Goal: Transaction & Acquisition: Purchase product/service

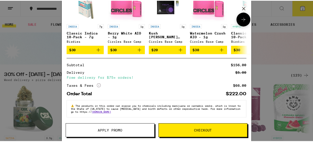
scroll to position [88, 0]
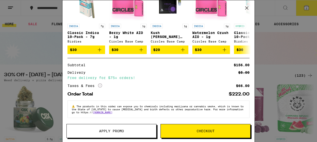
click at [121, 129] on button "Apply Promo" at bounding box center [111, 131] width 90 height 14
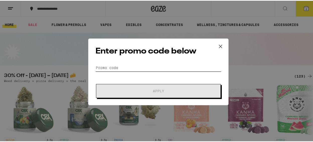
click at [135, 69] on input "Promo Code" at bounding box center [158, 67] width 126 height 8
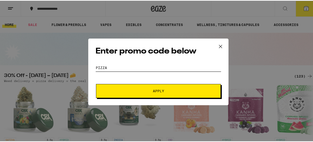
type input "pizza"
click at [134, 89] on span "Apply" at bounding box center [158, 91] width 90 height 4
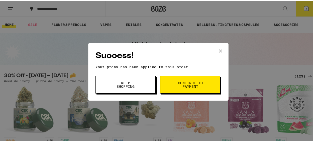
click at [136, 86] on span "Keep Shopping" at bounding box center [126, 84] width 26 height 7
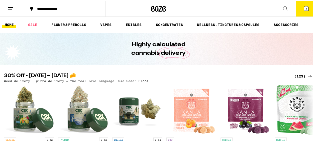
click at [299, 8] on button "2" at bounding box center [306, 8] width 21 height 16
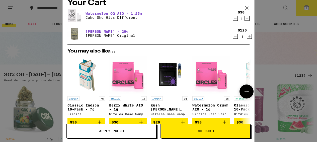
scroll to position [5, 0]
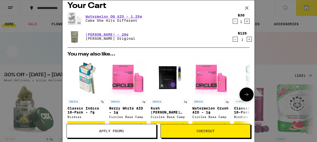
click at [127, 70] on img "Open page for Berry White AIO - 1g from Circles Base Camp" at bounding box center [128, 78] width 38 height 38
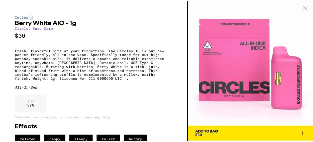
scroll to position [13, 0]
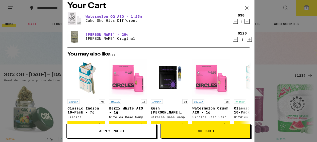
click at [233, 22] on icon "Decrement" at bounding box center [235, 21] width 5 height 6
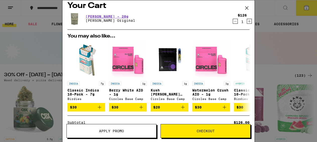
click at [195, 133] on button "Checkout" at bounding box center [205, 131] width 90 height 14
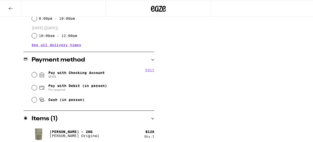
scroll to position [184, 0]
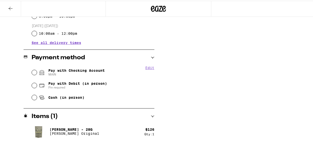
click at [78, 73] on span "MAIN" at bounding box center [76, 74] width 56 height 4
click at [37, 73] on input "Pay with Checking Account MAIN" at bounding box center [34, 71] width 5 height 5
radio input "true"
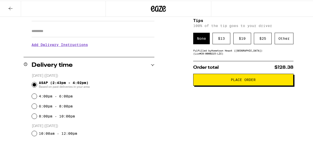
scroll to position [84, 0]
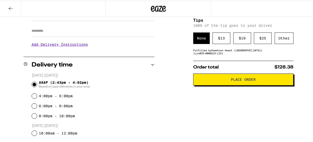
click at [231, 78] on button "Place Order" at bounding box center [243, 79] width 100 height 12
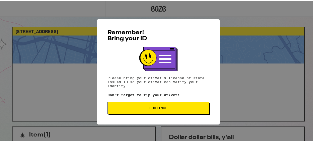
click at [164, 112] on button "Continue" at bounding box center [158, 107] width 102 height 12
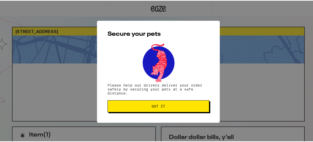
click at [175, 106] on span "Got it" at bounding box center [158, 106] width 93 height 4
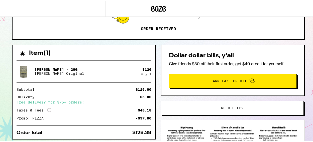
scroll to position [132, 0]
